Goal: Find contact information: Find contact information

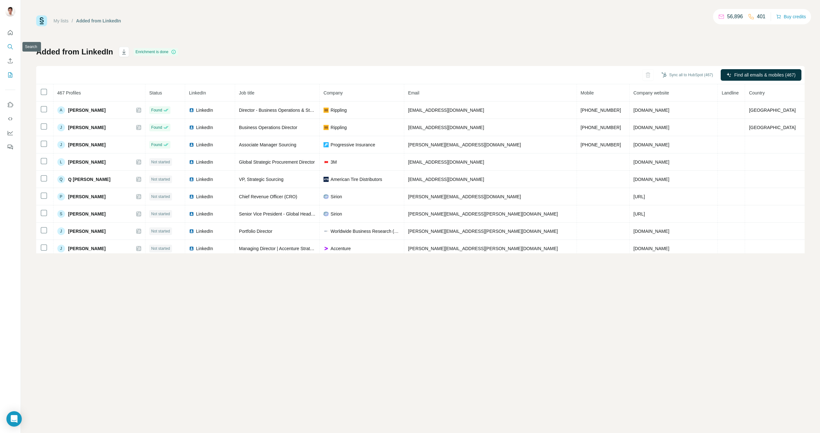
click at [5, 49] on button "Search" at bounding box center [10, 47] width 10 height 12
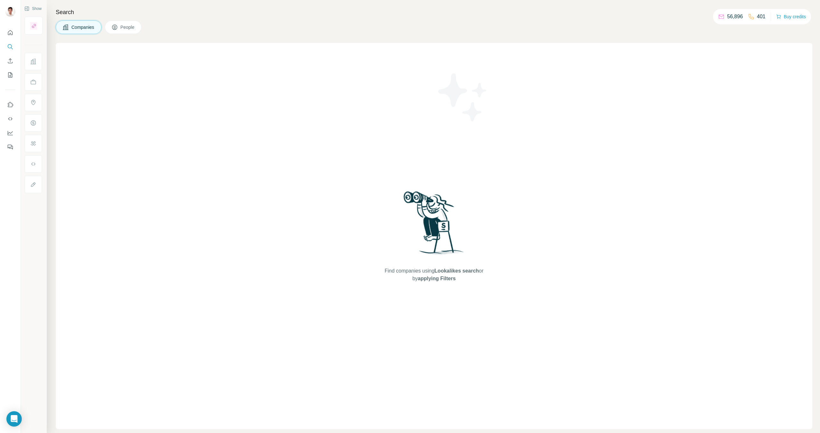
click at [354, 49] on div "Find companies using Lookalikes search or by applying Filters" at bounding box center [434, 236] width 756 height 386
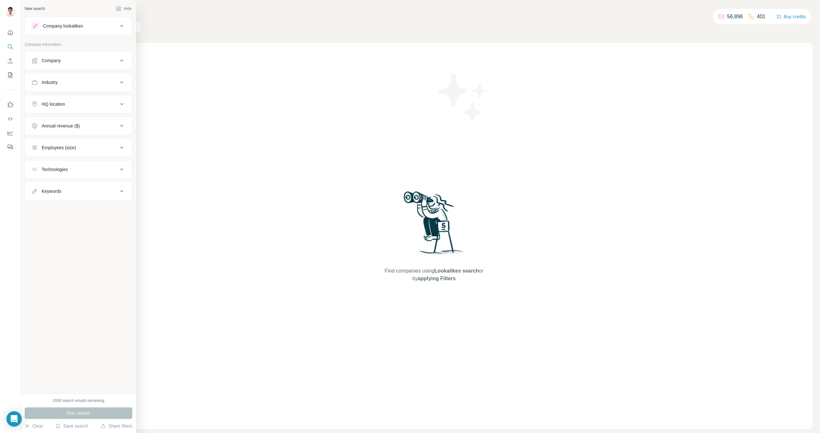
click at [64, 66] on button "Company" at bounding box center [78, 60] width 107 height 15
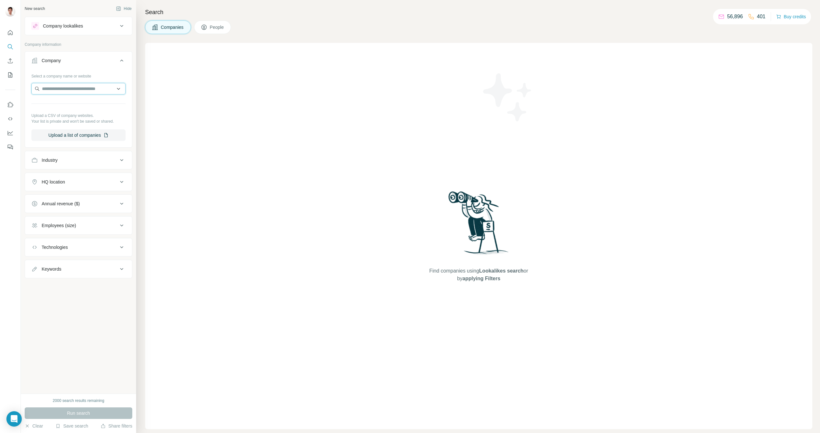
click at [69, 90] on input "text" at bounding box center [78, 89] width 94 height 12
type input "******"
click at [84, 108] on div "Humana [DOMAIN_NAME]" at bounding box center [78, 105] width 91 height 17
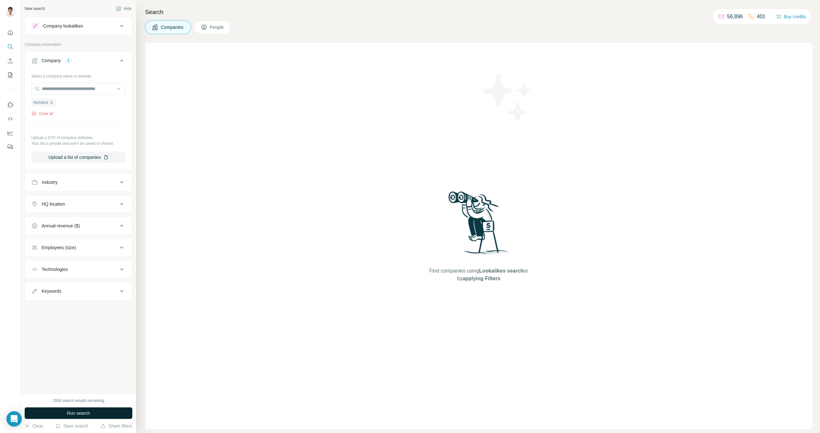
click at [84, 414] on span "Run search" at bounding box center [78, 413] width 23 height 6
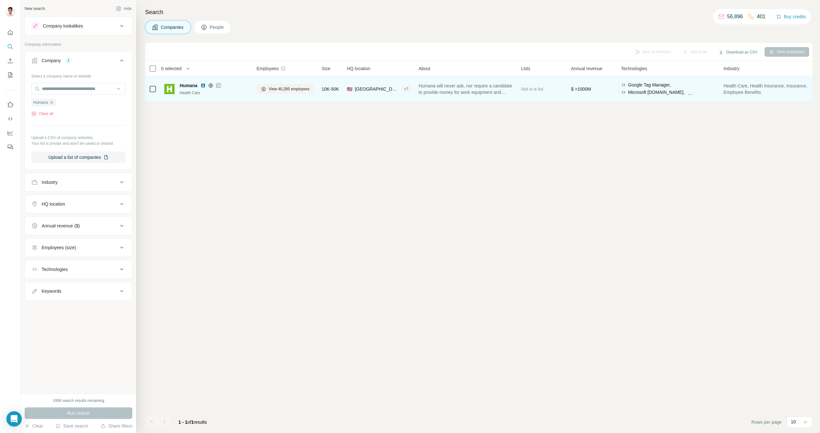
click at [186, 86] on span "Humana" at bounding box center [189, 85] width 18 height 6
click at [280, 87] on span "View 40,285 employees" at bounding box center [289, 89] width 41 height 6
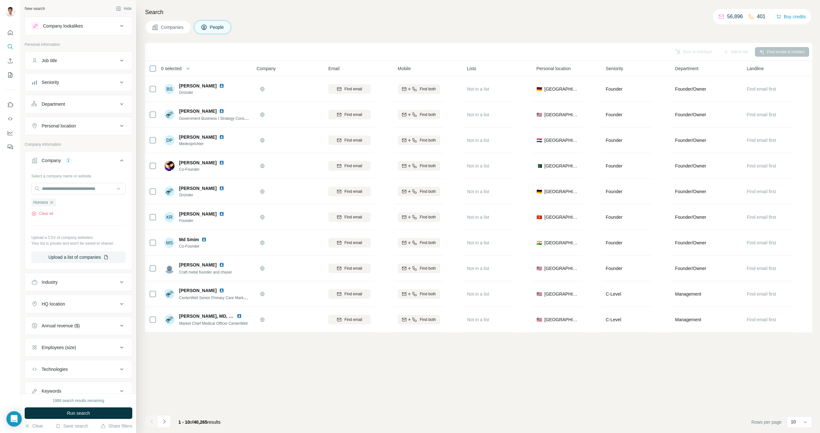
scroll to position [25, 0]
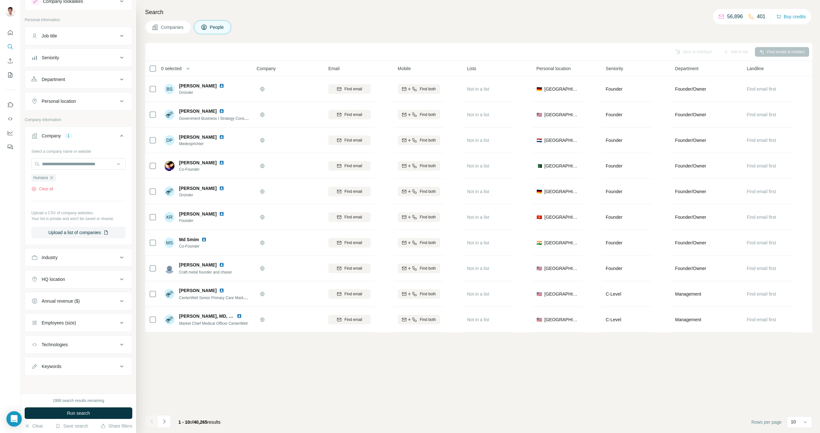
click at [107, 82] on button "Department" at bounding box center [78, 79] width 107 height 15
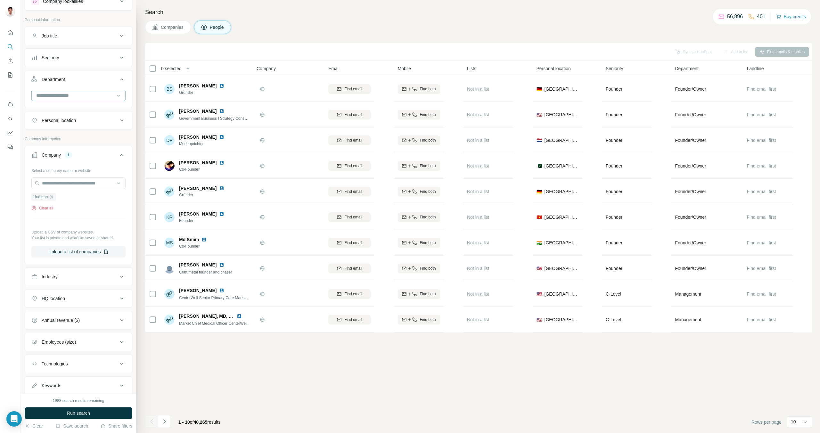
click at [89, 97] on input at bounding box center [75, 95] width 79 height 7
type input "****"
click at [86, 109] on div "Procurement" at bounding box center [76, 110] width 78 height 6
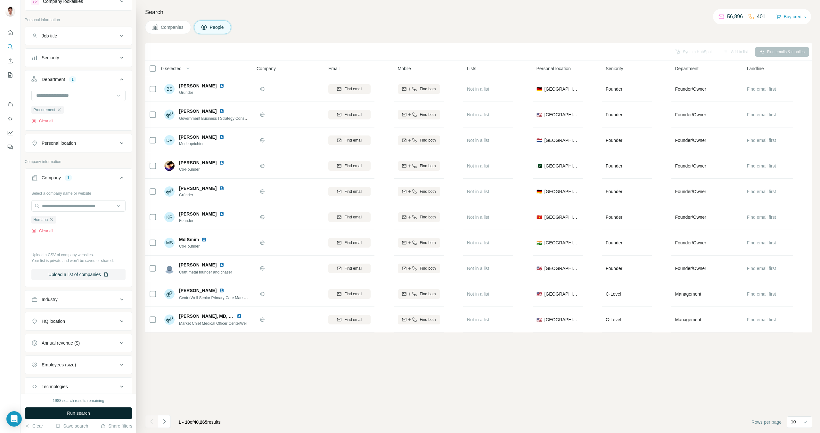
click at [81, 409] on button "Run search" at bounding box center [79, 413] width 108 height 12
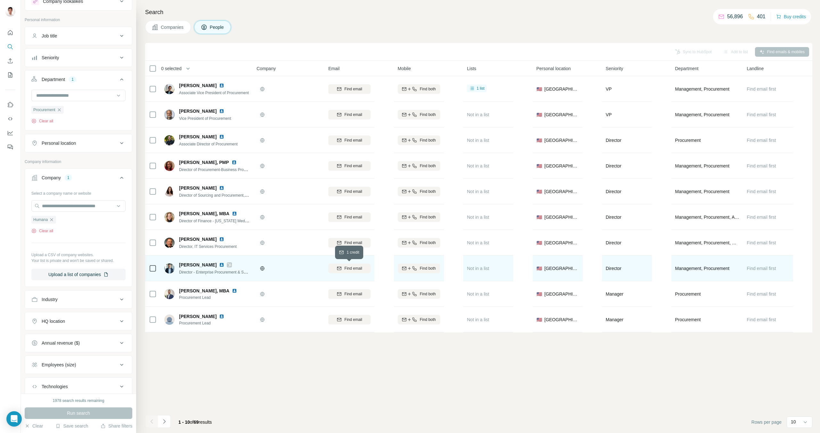
click at [356, 269] on span "Find email" at bounding box center [353, 268] width 18 height 6
click at [191, 266] on span "[PERSON_NAME]" at bounding box center [197, 265] width 37 height 6
click at [313, 268] on div at bounding box center [288, 268] width 64 height 5
click at [199, 264] on span "[PERSON_NAME]" at bounding box center [197, 265] width 37 height 6
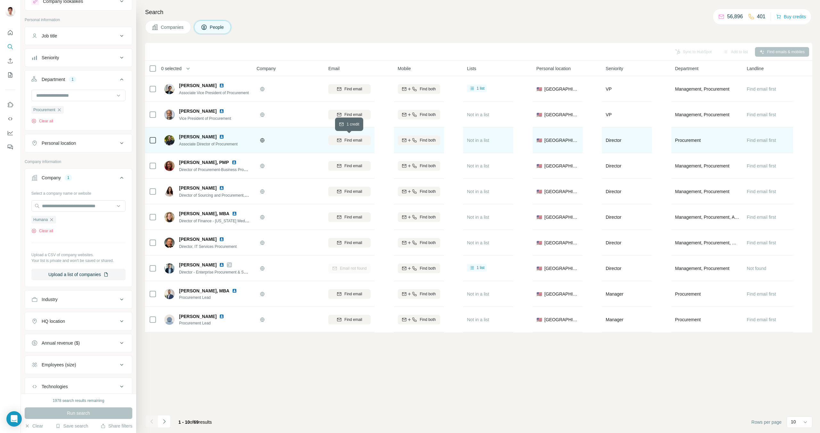
click at [343, 142] on div "Find email" at bounding box center [349, 140] width 42 height 6
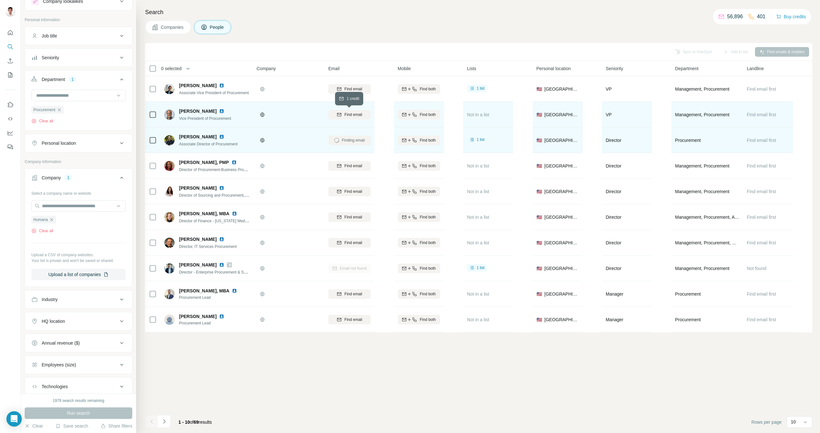
click at [352, 112] on span "Find email" at bounding box center [353, 115] width 18 height 6
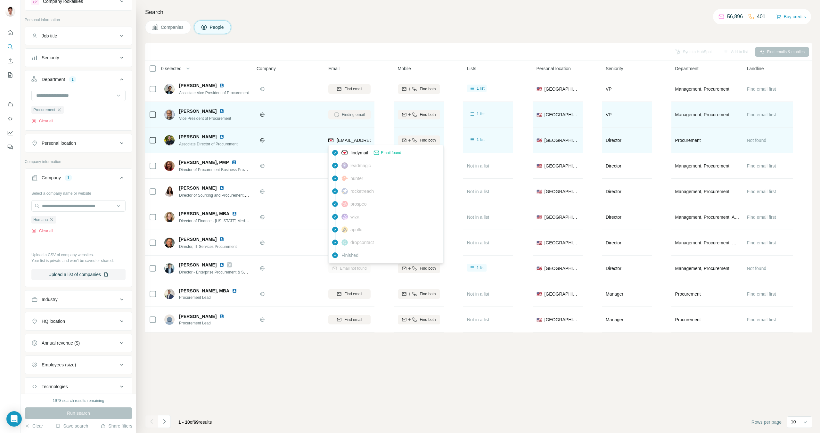
click at [351, 140] on span "[EMAIL_ADDRESS][DOMAIN_NAME]" at bounding box center [375, 140] width 76 height 5
click at [349, 143] on div "[EMAIL_ADDRESS][DOMAIN_NAME]" at bounding box center [367, 141] width 79 height 8
click at [345, 140] on span "[EMAIL_ADDRESS][DOMAIN_NAME]" at bounding box center [375, 140] width 76 height 5
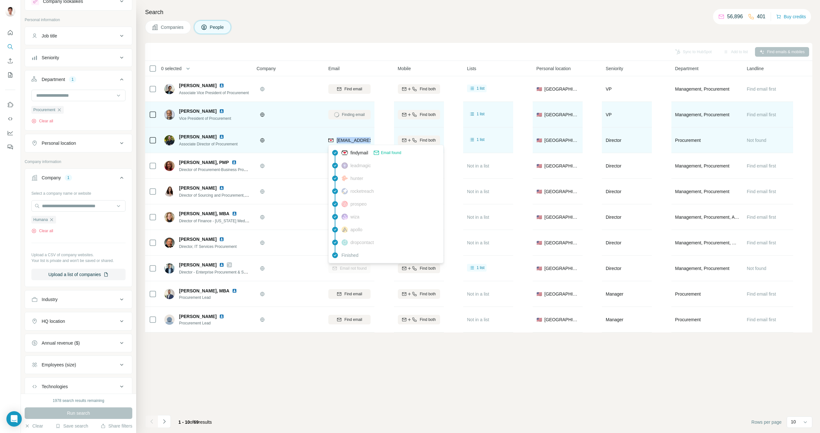
copy tr "[EMAIL_ADDRESS][DOMAIN_NAME]"
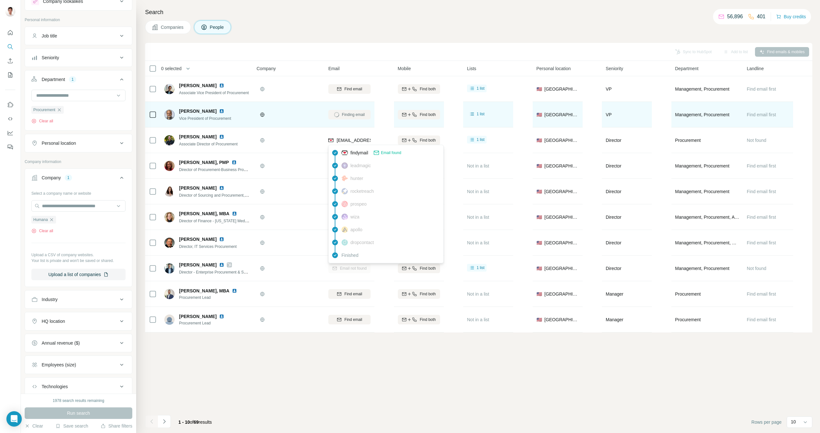
click at [426, 360] on div "Sync to HubSpot Add to list Find emails & mobiles 0 selected People Company Ema…" at bounding box center [478, 238] width 667 height 390
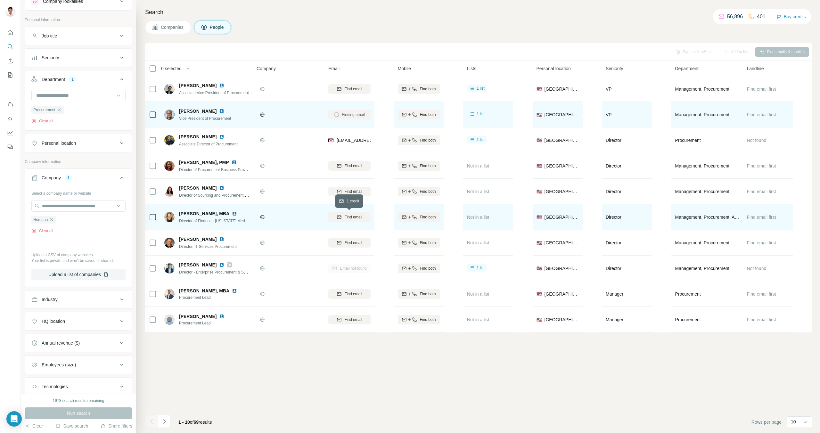
click at [353, 218] on span "Find email" at bounding box center [353, 217] width 18 height 6
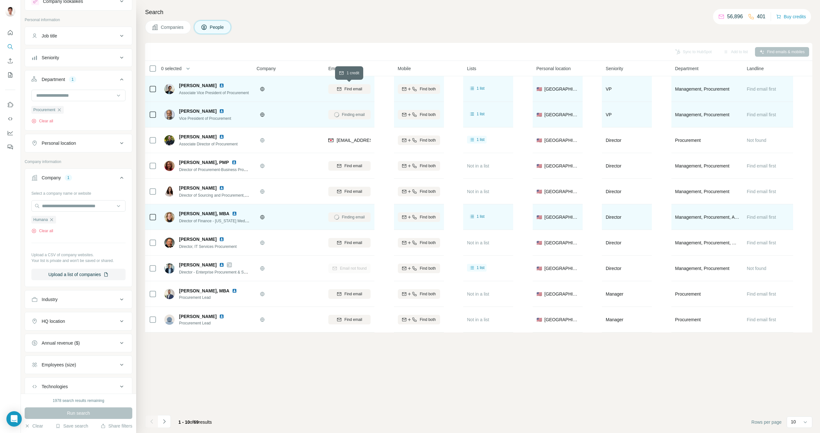
click at [353, 87] on span "Find email" at bounding box center [353, 89] width 18 height 6
